Goal: Task Accomplishment & Management: Manage account settings

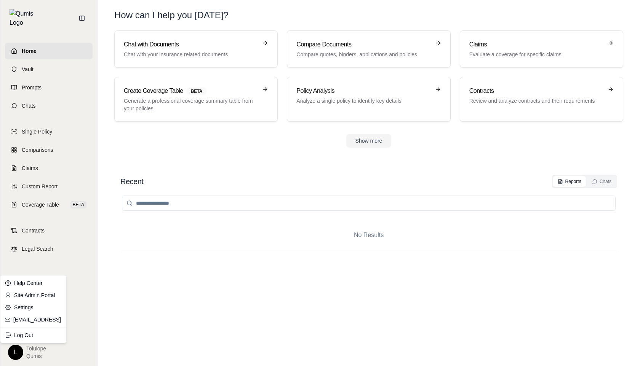
click at [22, 356] on html "Home Vault Prompts Chats Single Policy Comparisons Claims Custom Report Coverag…" at bounding box center [320, 183] width 640 height 366
click at [30, 310] on link "Settings" at bounding box center [33, 308] width 63 height 12
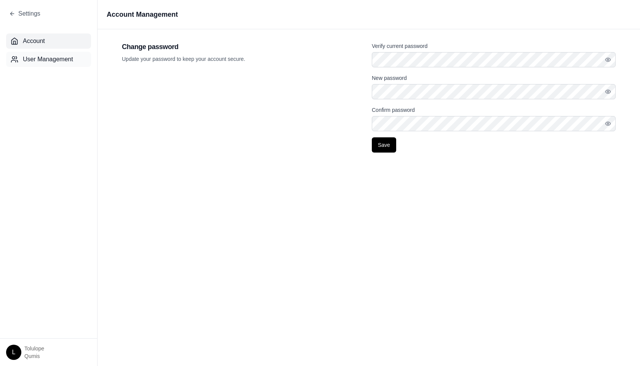
click at [57, 62] on span "User Management" at bounding box center [48, 59] width 50 height 9
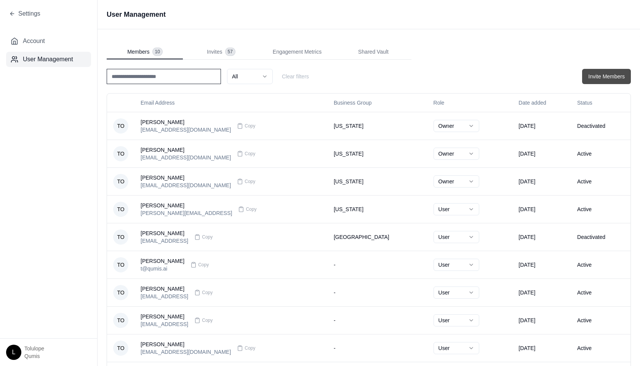
click at [604, 78] on button "Invite Members" at bounding box center [606, 76] width 49 height 15
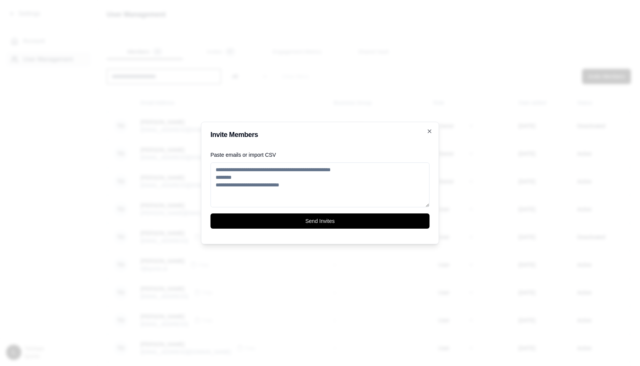
click at [258, 176] on textarea "Paste emails or import CSV" at bounding box center [320, 185] width 219 height 45
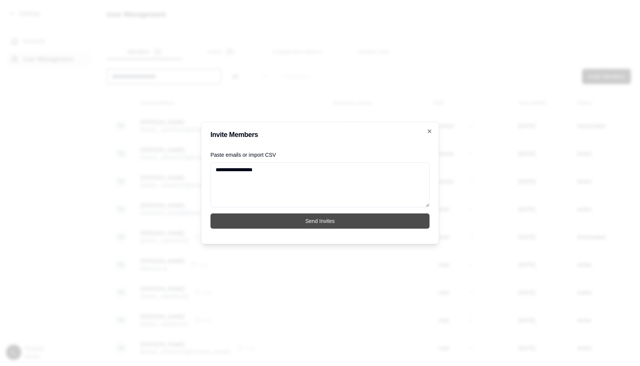
type textarea "**********"
click at [276, 226] on button "Send Invites" at bounding box center [320, 221] width 219 height 15
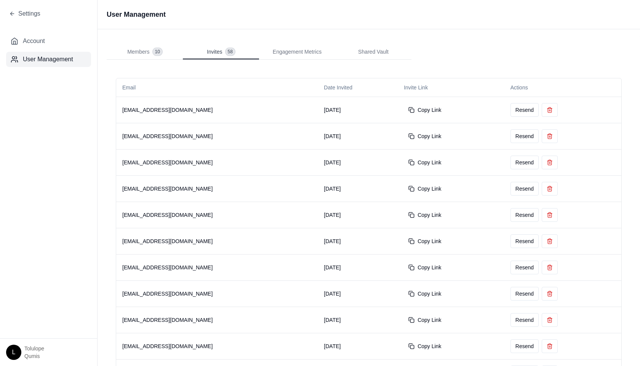
click at [215, 52] on span "Invites" at bounding box center [214, 52] width 15 height 8
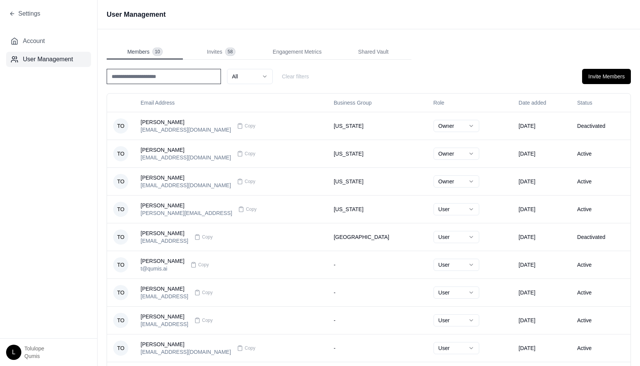
click at [149, 50] on div "Members 10" at bounding box center [144, 52] width 35 height 8
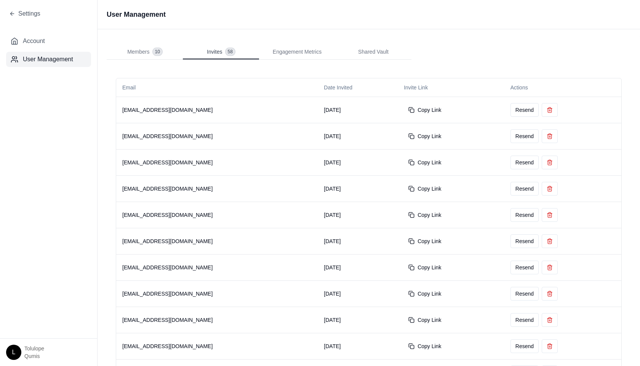
click at [221, 54] on span "Invites" at bounding box center [214, 52] width 15 height 8
click at [214, 110] on td "[EMAIL_ADDRESS][DOMAIN_NAME]" at bounding box center [217, 110] width 202 height 26
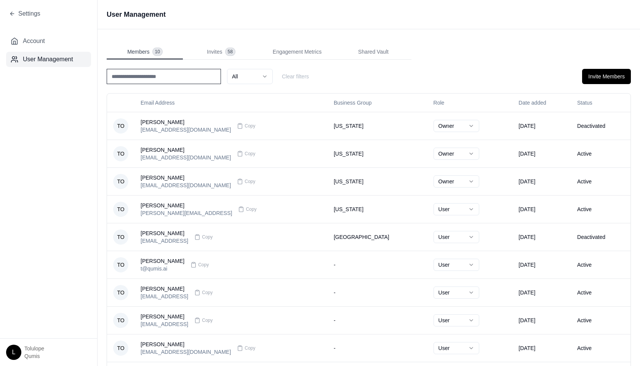
click at [146, 48] on span "Members" at bounding box center [138, 52] width 22 height 8
click at [291, 127] on div "[PERSON_NAME] [EMAIL_ADDRESS][DOMAIN_NAME] Copy" at bounding box center [231, 125] width 181 height 15
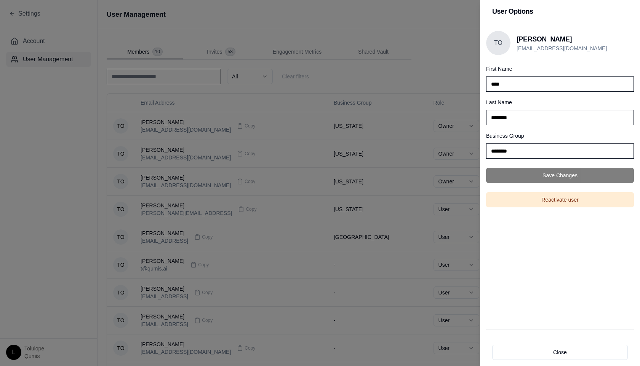
click at [451, 192] on div at bounding box center [320, 183] width 640 height 366
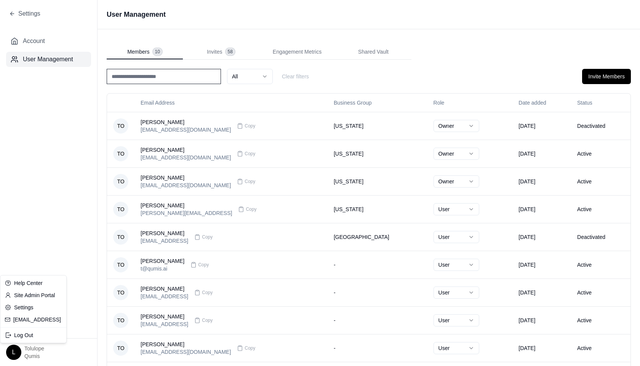
click at [13, 356] on html "Settings Account User Management L Tolulope Qumis User Management Members 10 In…" at bounding box center [320, 183] width 640 height 366
click at [53, 222] on html "Settings Account User Management L Tolulope Qumis User Management Members 10 In…" at bounding box center [320, 183] width 640 height 366
click at [16, 353] on html "Settings Account User Management L Tolulope Qumis User Management Members 10 In…" at bounding box center [320, 183] width 640 height 366
click at [22, 335] on div "Log Out" at bounding box center [33, 336] width 63 height 12
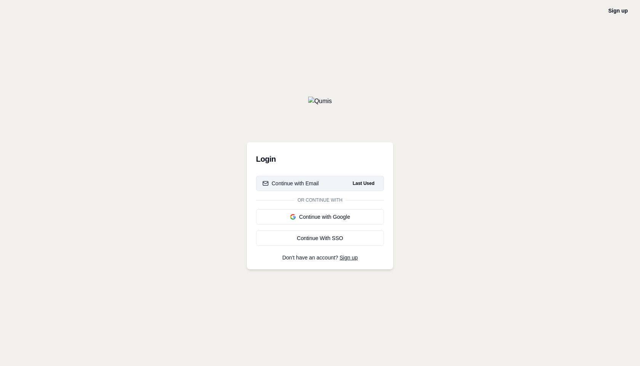
click at [285, 189] on button "Continue with Email Last Used" at bounding box center [320, 183] width 128 height 15
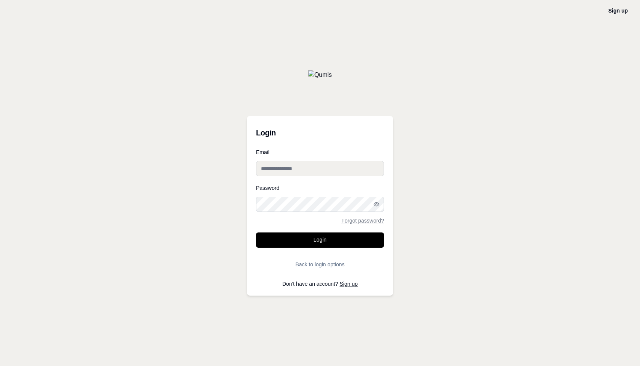
click at [289, 166] on input "Email" at bounding box center [320, 168] width 128 height 15
type input "**********"
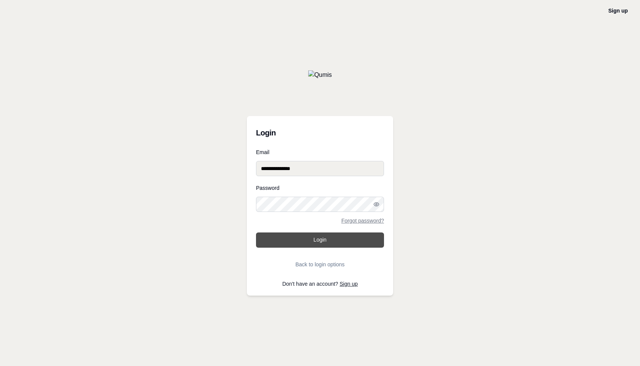
click at [322, 245] on button "Login" at bounding box center [320, 240] width 128 height 15
